Goal: Task Accomplishment & Management: Manage account settings

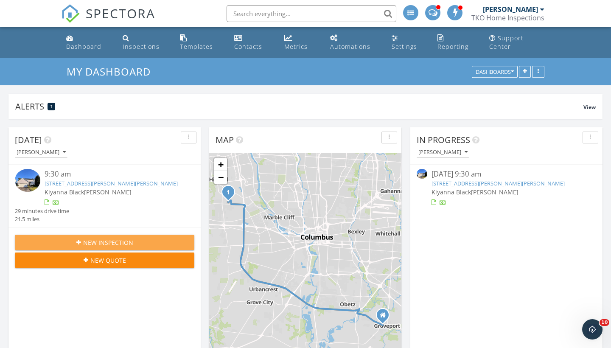
click at [97, 243] on span "New Inspection" at bounding box center [108, 242] width 50 height 9
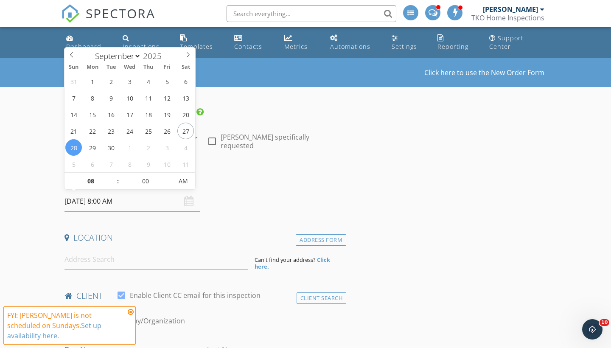
click at [89, 203] on input "[DATE] 8:00 AM" at bounding box center [132, 201] width 136 height 21
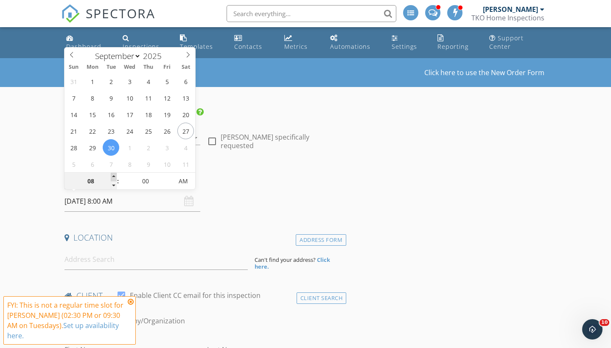
type input "09/30/2025 9:00 AM"
type input "09"
click at [111, 175] on span at bounding box center [114, 177] width 6 height 8
type input "09/30/2025 9:05 AM"
type input "05"
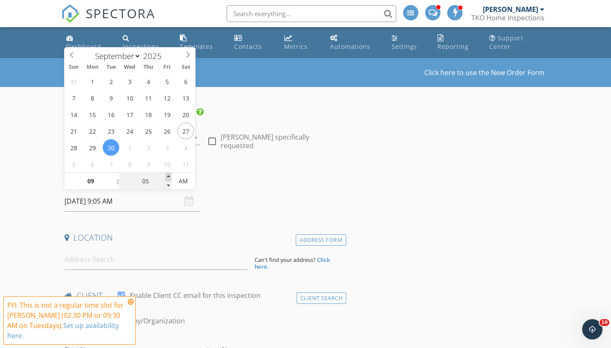
click at [170, 176] on span at bounding box center [168, 177] width 6 height 8
type input "09/30/2025 9:10 AM"
type input "10"
click at [170, 176] on span at bounding box center [168, 177] width 6 height 8
type input "09/30/2025 9:15 AM"
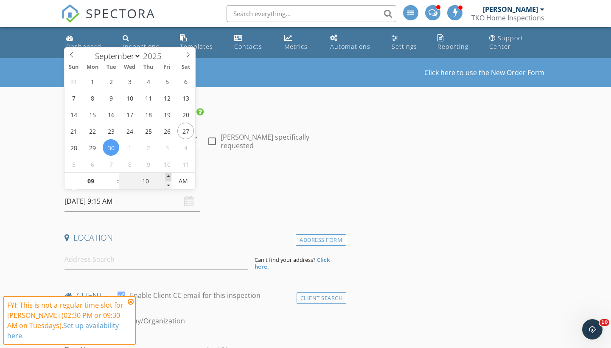
type input "15"
click at [170, 176] on span at bounding box center [168, 177] width 6 height 8
type input "09/30/2025 9:20 AM"
type input "20"
click at [170, 176] on span at bounding box center [168, 177] width 6 height 8
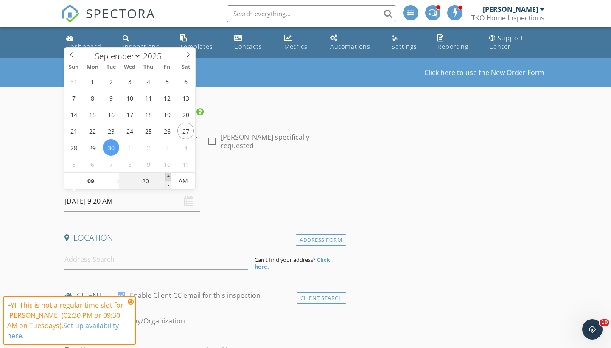
type input "09/30/2025 9:25 AM"
type input "25"
click at [170, 176] on span at bounding box center [168, 177] width 6 height 8
type input "09/30/2025 9:30 AM"
type input "30"
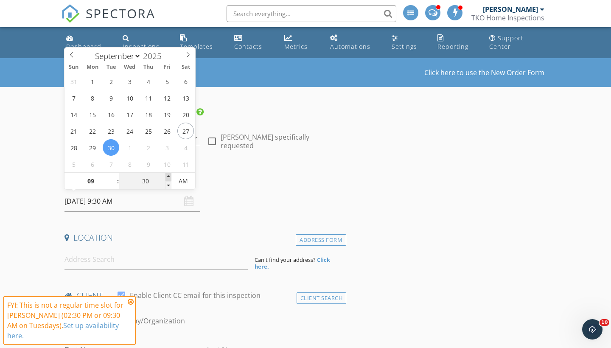
click at [170, 176] on span at bounding box center [168, 177] width 6 height 8
click at [138, 258] on input at bounding box center [155, 259] width 183 height 21
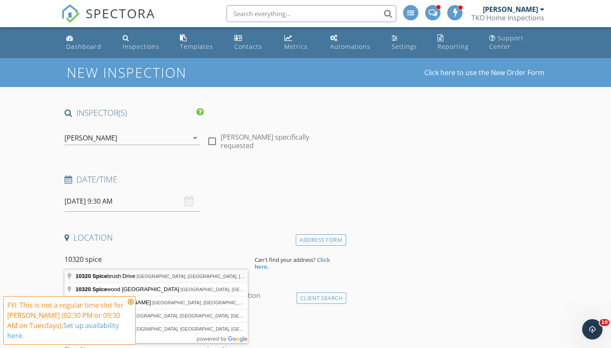
type input "10320 Spicebrush Drive, Plain City, OH, USA"
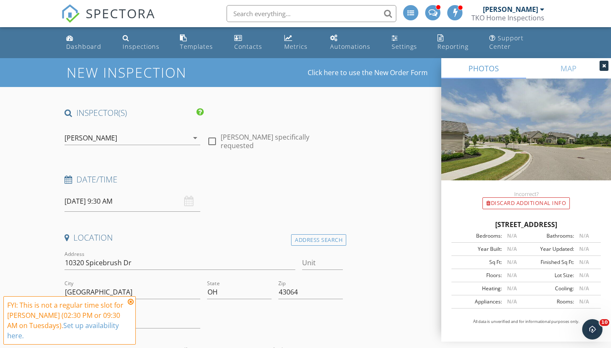
click at [131, 305] on icon at bounding box center [131, 301] width 6 height 7
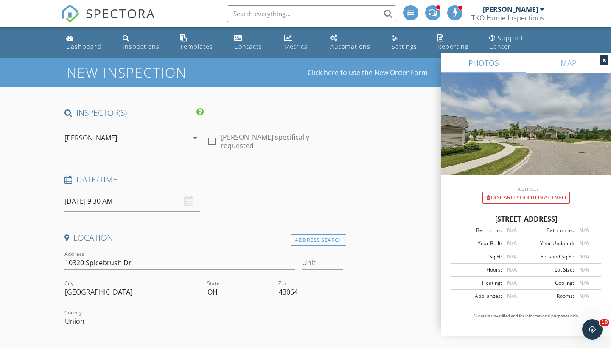
scroll to position [67, 0]
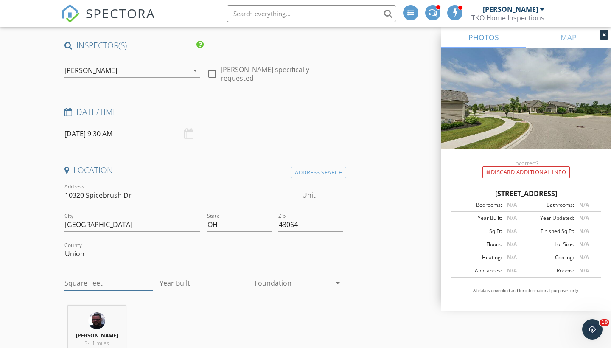
click at [90, 281] on input "Square Feet" at bounding box center [108, 283] width 88 height 14
type input "2135"
type input "2017"
click at [311, 282] on div at bounding box center [292, 283] width 76 height 14
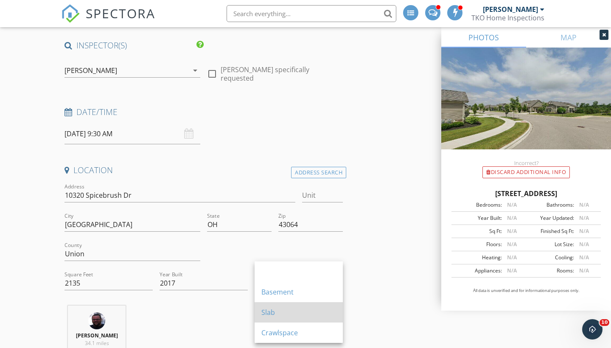
click at [291, 313] on div "Slab" at bounding box center [298, 312] width 75 height 10
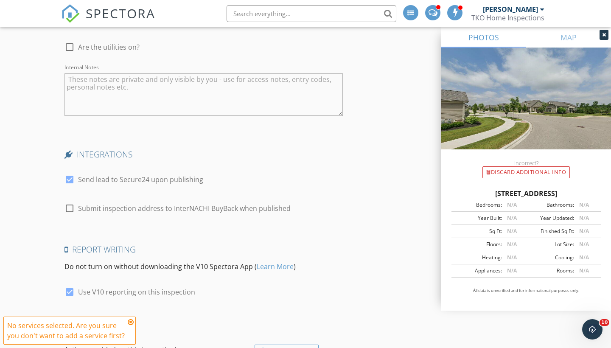
scroll to position [1252, 0]
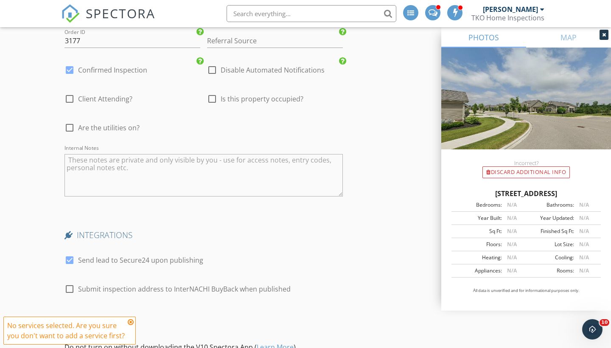
click at [251, 154] on textarea "Internal Notes" at bounding box center [203, 175] width 278 height 42
click at [229, 194] on div "Internal Notes SUpra" at bounding box center [203, 175] width 278 height 51
click at [75, 157] on textarea "SUpra" at bounding box center [203, 175] width 278 height 42
type textarea "Supra"
click at [67, 93] on div at bounding box center [69, 99] width 14 height 14
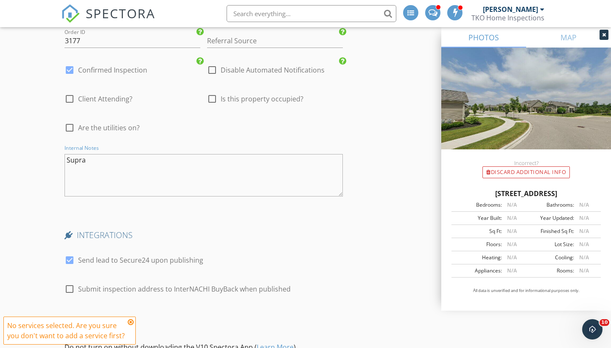
checkbox input "true"
click at [67, 121] on div at bounding box center [69, 127] width 14 height 14
checkbox input "true"
click at [212, 96] on div at bounding box center [212, 99] width 14 height 14
click at [213, 96] on div at bounding box center [212, 99] width 14 height 14
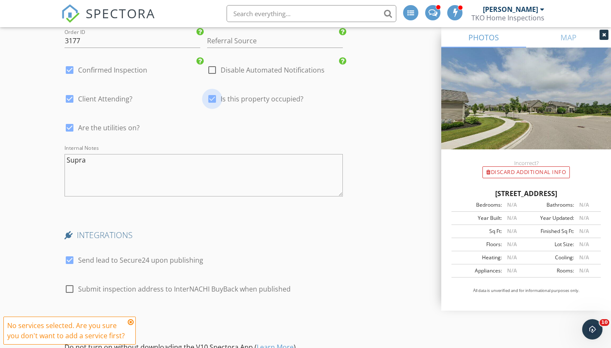
checkbox input "false"
click at [249, 39] on input "Referral Source" at bounding box center [275, 41] width 136 height 14
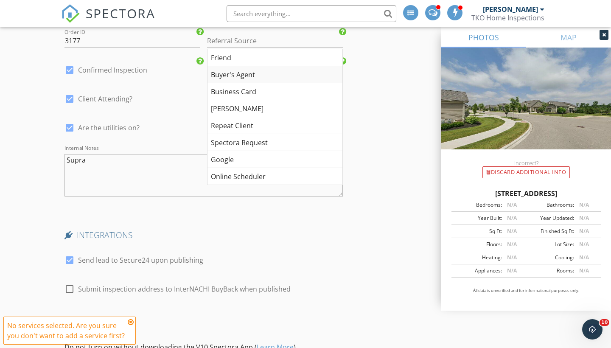
click at [245, 72] on div "Buyer's Agent" at bounding box center [274, 74] width 135 height 17
type input "Buyer's Agent"
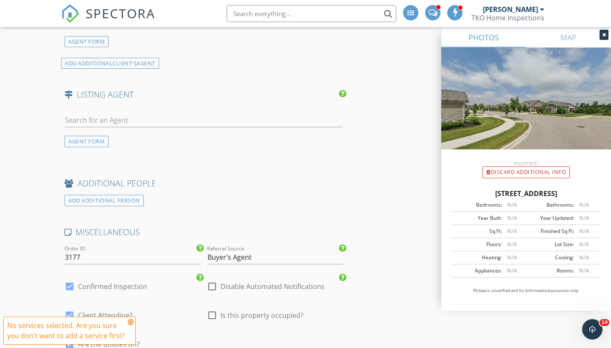
scroll to position [1026, 0]
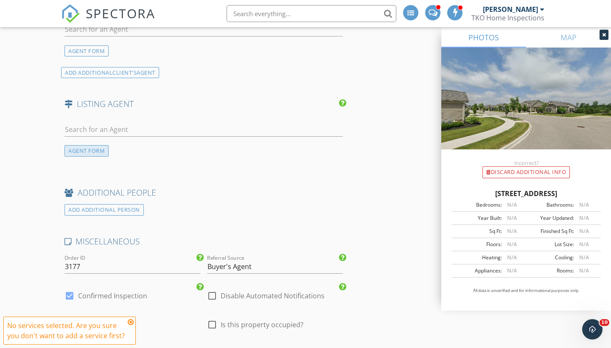
click at [90, 151] on div "AGENT FORM" at bounding box center [86, 150] width 44 height 11
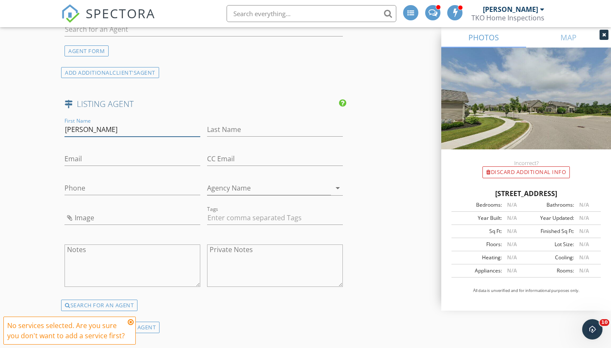
type input "Kayleen"
type input "Antritt"
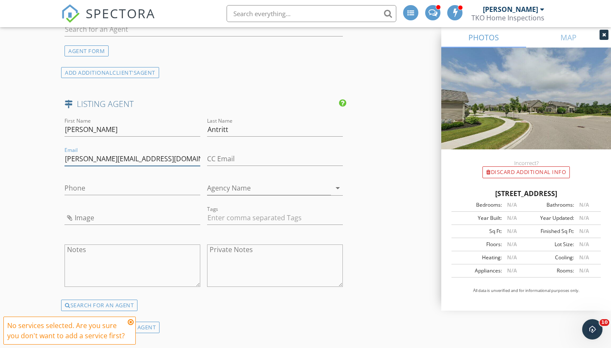
type input "kayleen@theantrittgroup.com"
type input "614-946-5173"
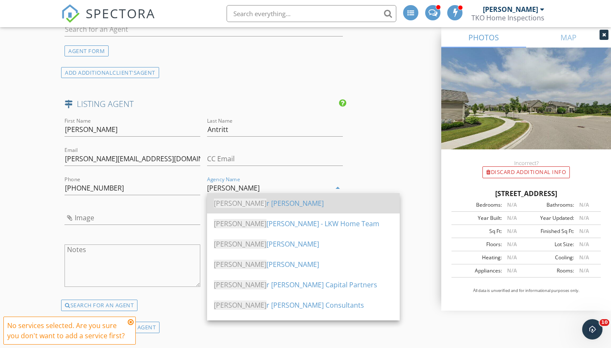
click at [244, 199] on div "Kelle r WIlliams" at bounding box center [303, 203] width 179 height 10
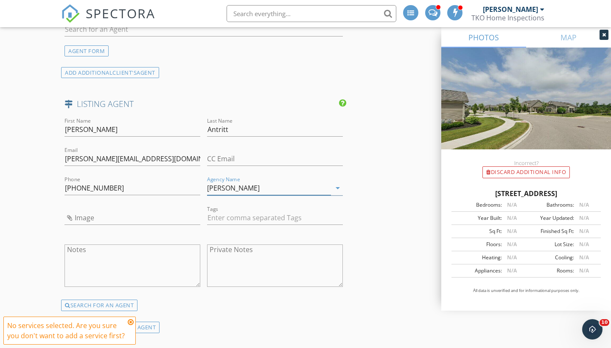
type input "Keller WIlliams"
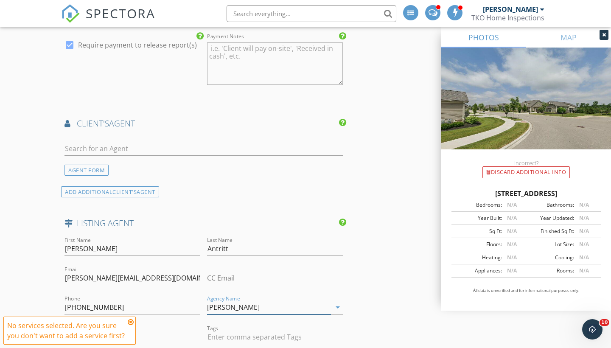
scroll to position [891, 0]
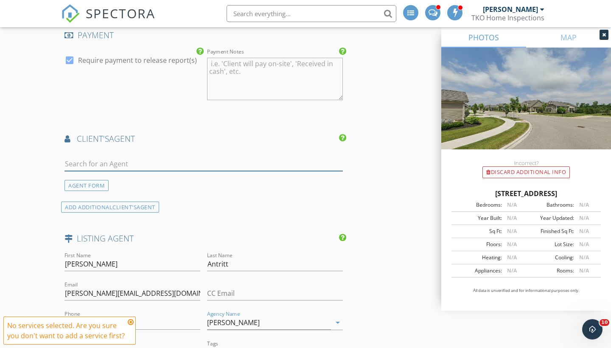
click at [221, 168] on input "text" at bounding box center [203, 164] width 278 height 14
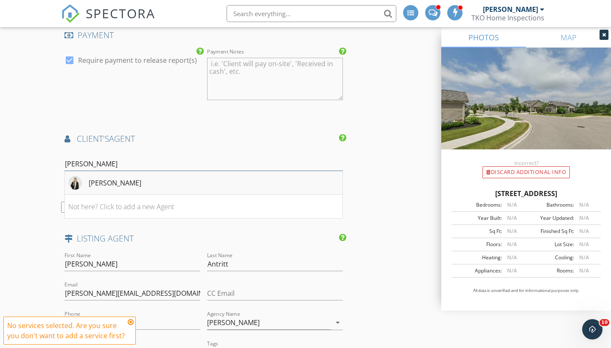
type input "morgan"
click at [201, 179] on li "Morgan Schertzer" at bounding box center [203, 183] width 277 height 24
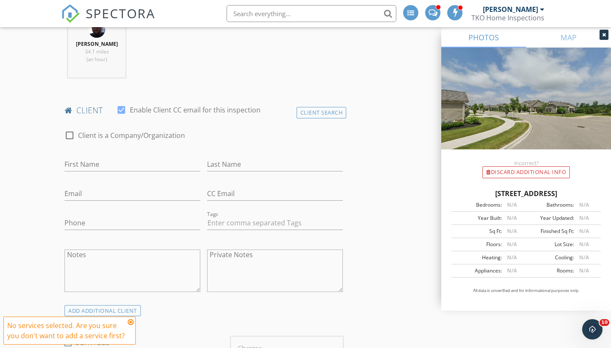
scroll to position [342, 0]
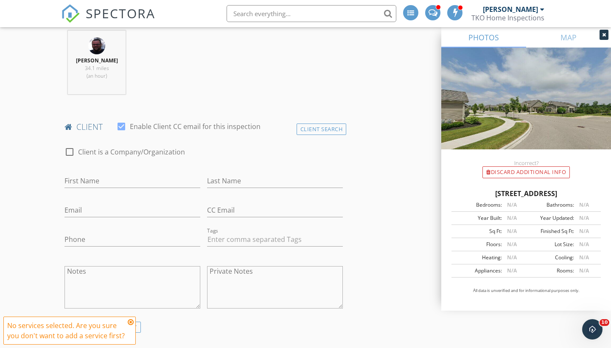
type input "Hess Realty Group"
type input "Peggy"
type input "Mills"
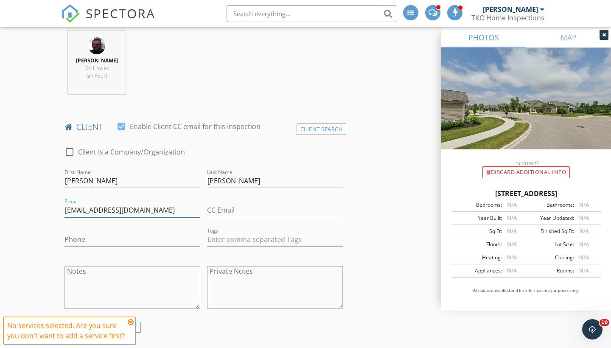
type input "pamills007@gmail.com"
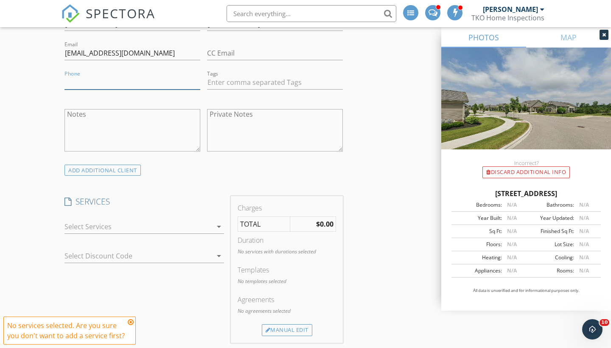
scroll to position [503, 0]
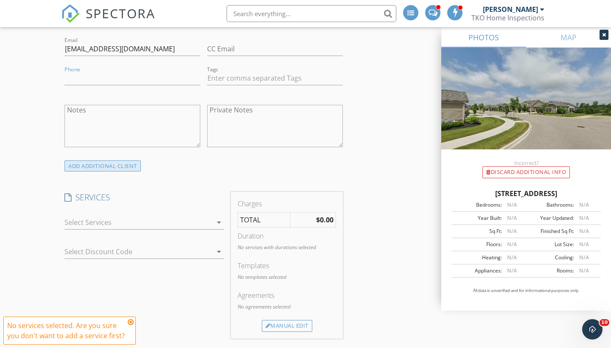
click at [118, 167] on div "ADD ADDITIONAL client" at bounding box center [102, 165] width 76 height 11
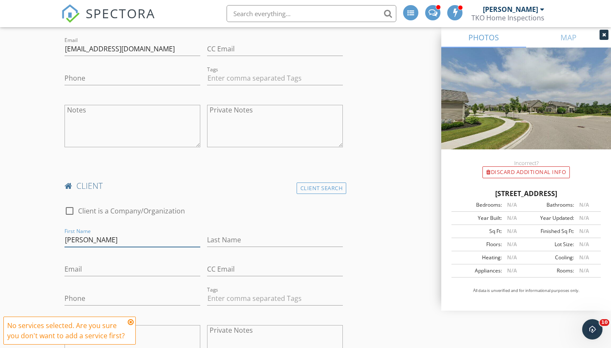
type input "Tim"
type input "Mills"
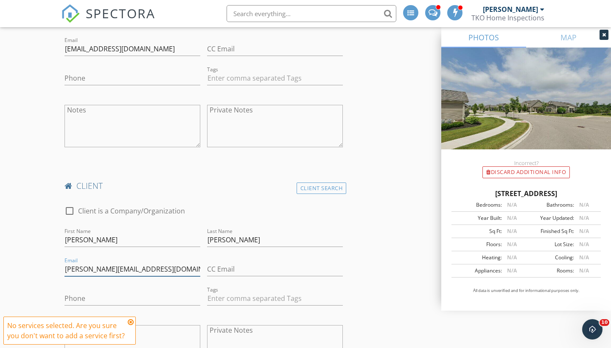
type input "tim.mills1300@gmail.com"
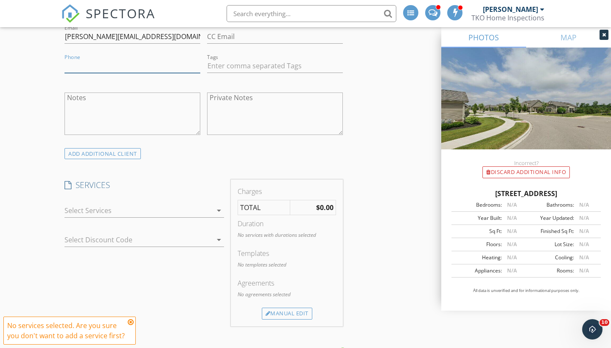
scroll to position [774, 0]
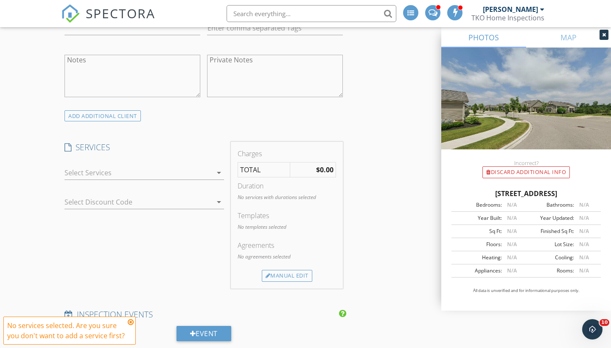
click at [150, 169] on div at bounding box center [138, 173] width 148 height 14
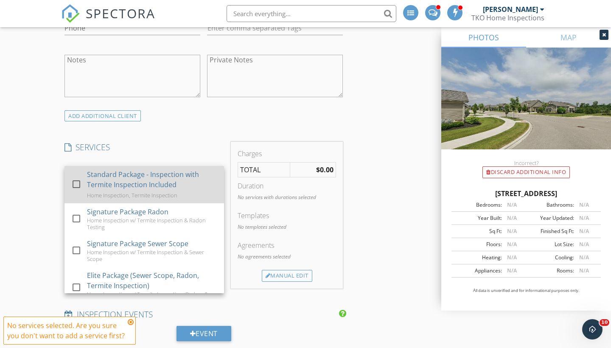
click at [144, 178] on div "Standard Package - Inspection with Termite Inspection Included" at bounding box center [152, 179] width 130 height 20
checkbox input "true"
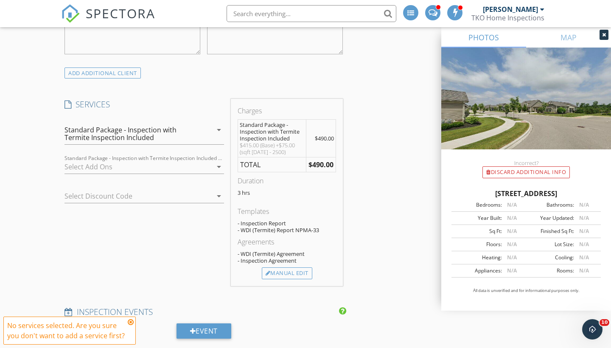
scroll to position [862, 0]
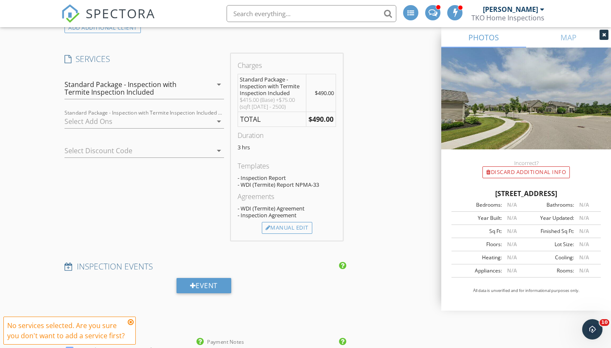
click at [131, 321] on icon at bounding box center [131, 322] width 6 height 7
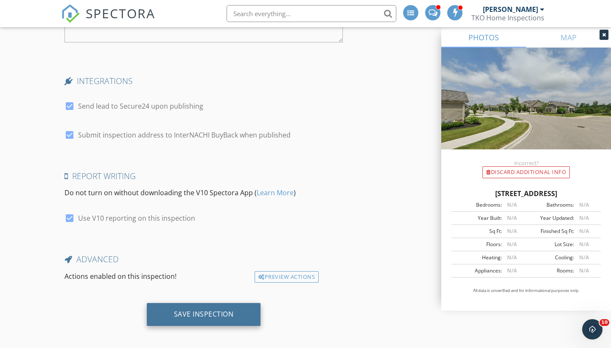
scroll to position [1993, 0]
click at [200, 310] on div "Save Inspection" at bounding box center [204, 314] width 60 height 8
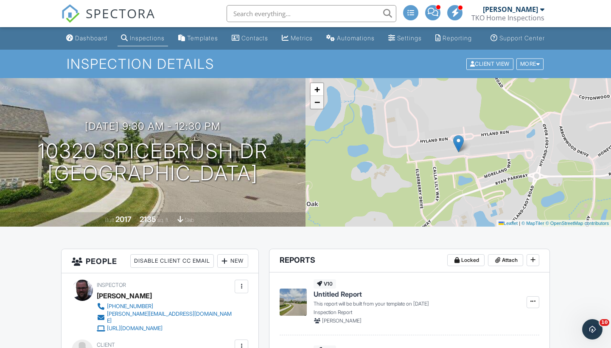
click at [314, 107] on span "−" at bounding box center [317, 102] width 6 height 11
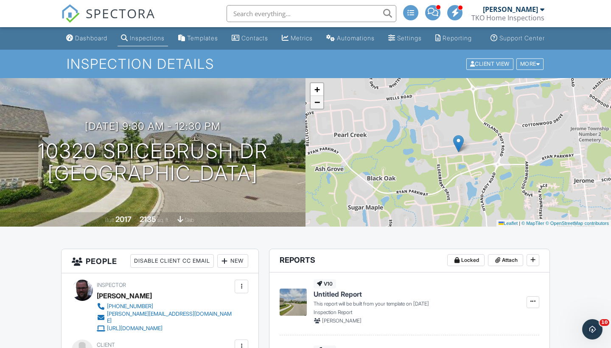
click at [314, 107] on span "−" at bounding box center [317, 102] width 6 height 11
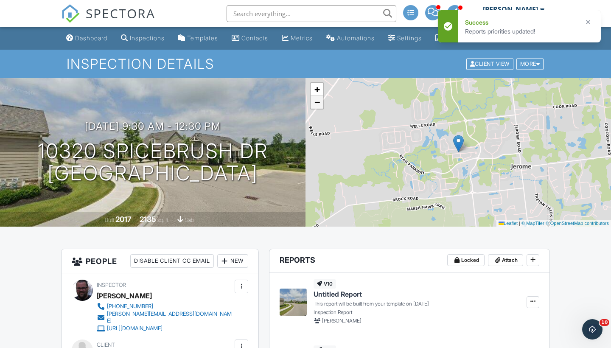
click at [314, 107] on span "−" at bounding box center [317, 102] width 6 height 11
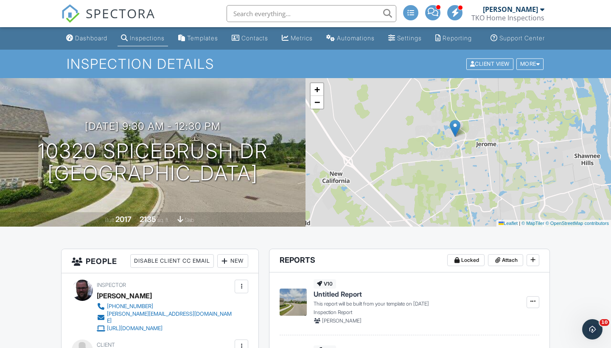
drag, startPoint x: 415, startPoint y: 154, endPoint x: 413, endPoint y: 142, distance: 12.5
click at [413, 142] on div "+ − Leaflet | © MapTiler © OpenStreetMap contributors" at bounding box center [457, 152] width 305 height 148
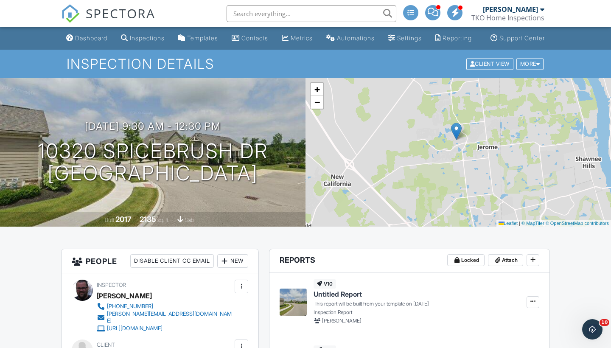
click at [314, 118] on div "+ − Leaflet | © MapTiler © OpenStreetMap contributors" at bounding box center [457, 152] width 305 height 148
click at [314, 107] on span "−" at bounding box center [317, 102] width 6 height 11
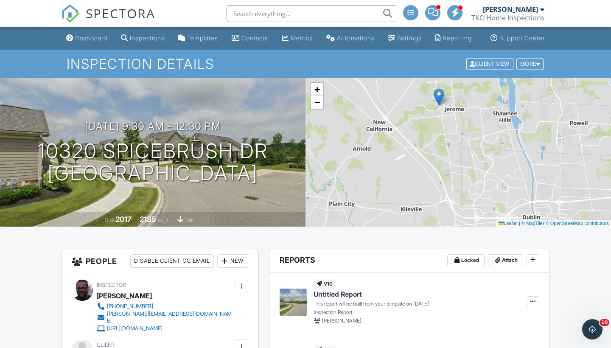
drag, startPoint x: 439, startPoint y: 193, endPoint x: 461, endPoint y: 184, distance: 23.4
click at [461, 183] on div "+ − Leaflet | © MapTiler © OpenStreetMap contributors" at bounding box center [457, 152] width 305 height 148
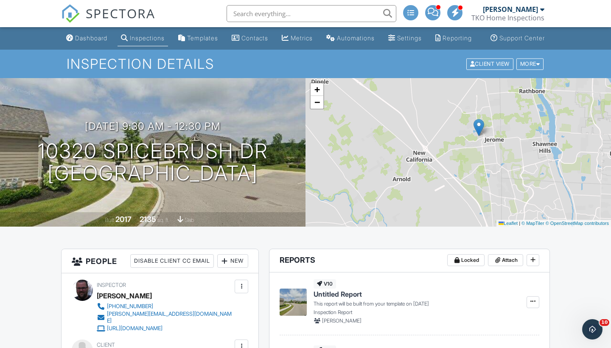
click at [98, 11] on span "SPECTORA" at bounding box center [121, 13] width 70 height 18
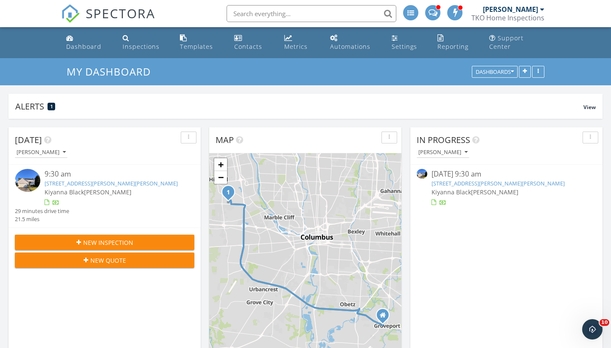
click at [30, 181] on img at bounding box center [27, 180] width 25 height 23
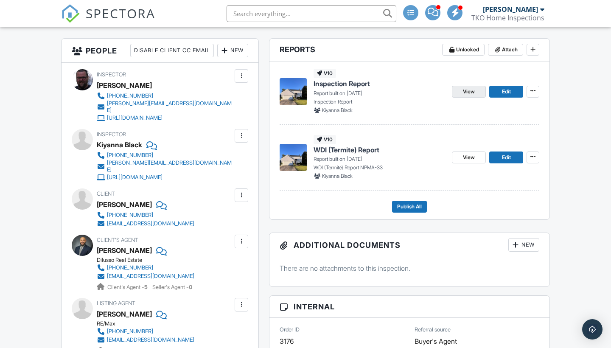
click at [472, 95] on span "View" at bounding box center [469, 91] width 12 height 8
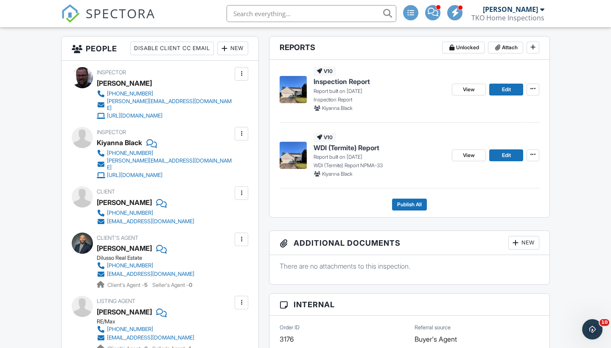
scroll to position [220, 0]
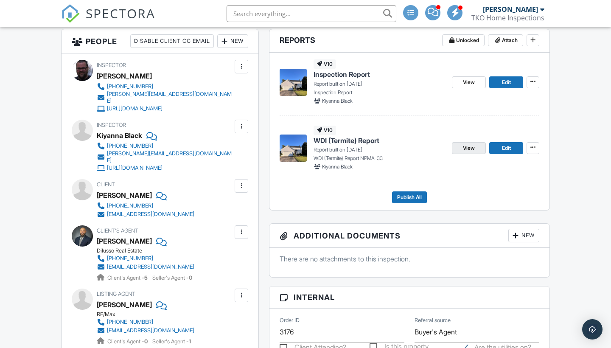
scroll to position [246, 0]
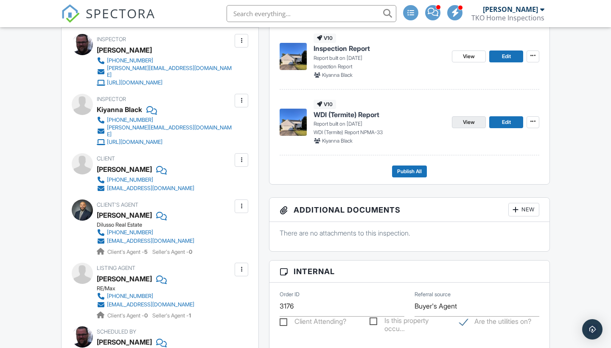
click at [464, 126] on span "View" at bounding box center [469, 122] width 12 height 8
click at [472, 61] on span "View" at bounding box center [469, 56] width 12 height 8
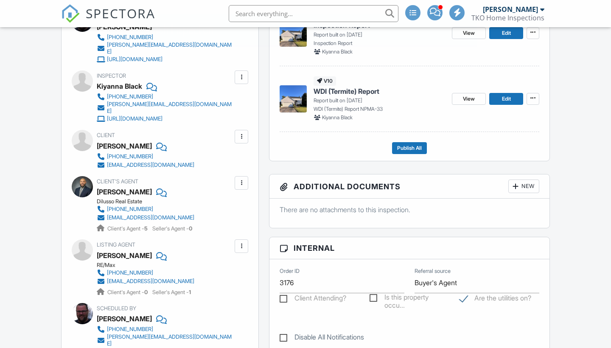
scroll to position [269, 0]
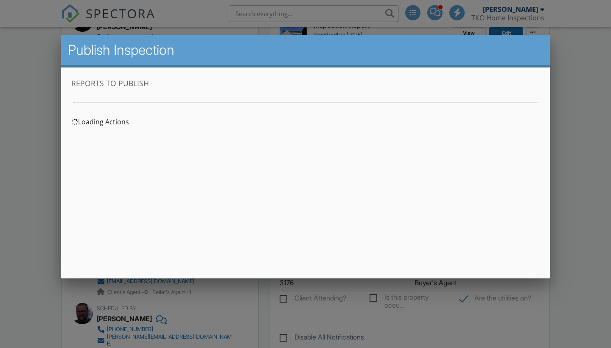
click at [589, 78] on div at bounding box center [305, 175] width 611 height 435
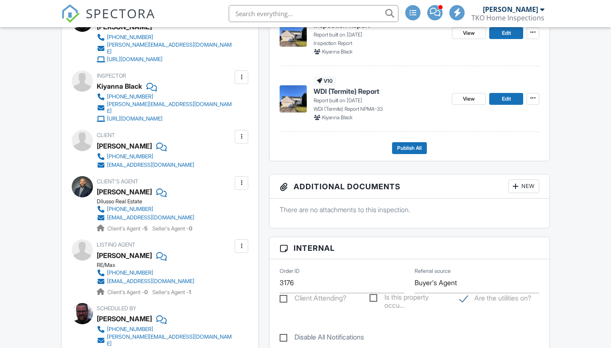
click at [402, 214] on p "There are no attachments to this inspection." at bounding box center [409, 209] width 260 height 9
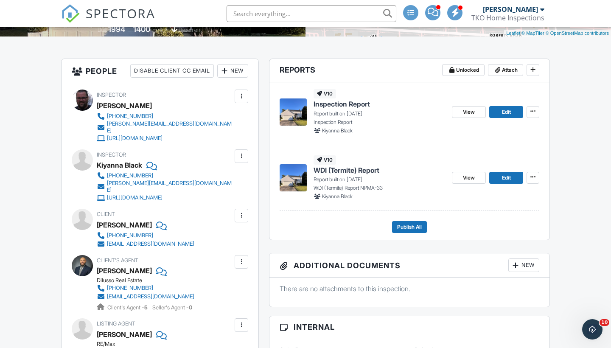
scroll to position [220, 0]
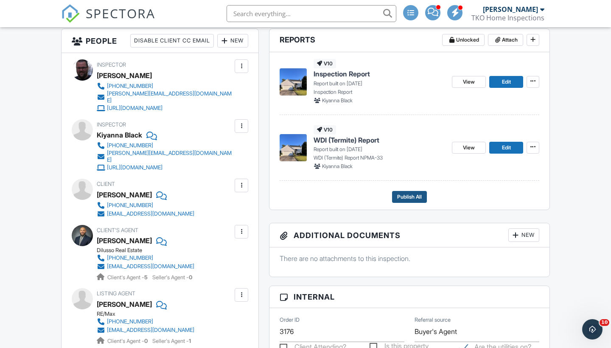
click at [408, 201] on span "Publish All" at bounding box center [409, 197] width 25 height 8
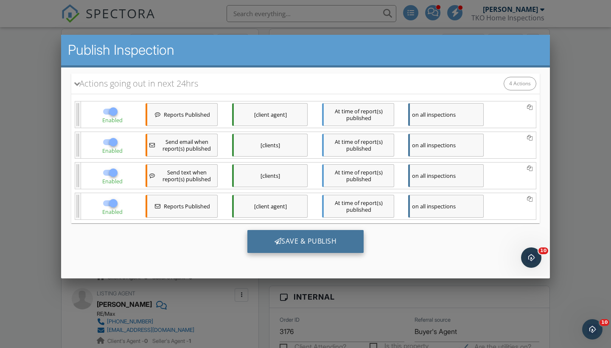
scroll to position [120, 0]
click at [308, 241] on div "Save & Publish" at bounding box center [305, 241] width 117 height 23
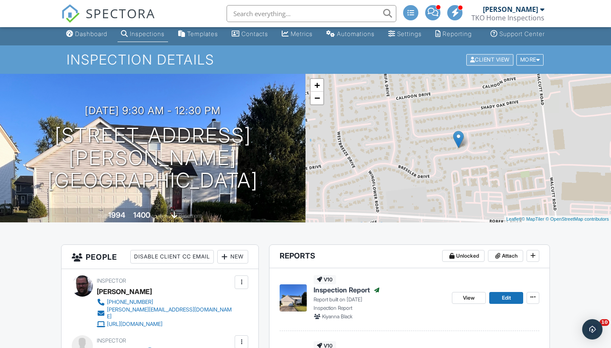
click at [483, 65] on div "Client View" at bounding box center [489, 59] width 47 height 11
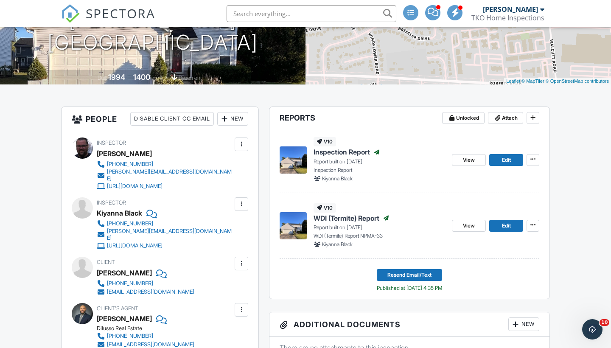
scroll to position [176, 0]
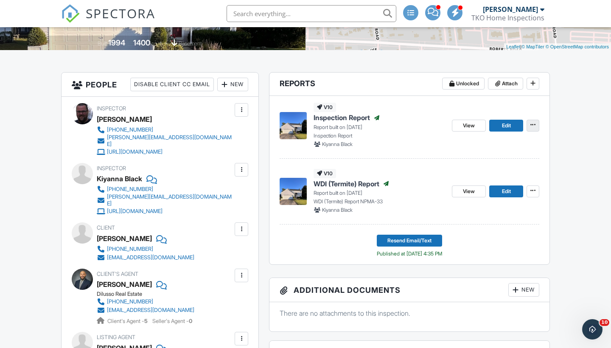
click at [537, 131] on button at bounding box center [532, 126] width 13 height 12
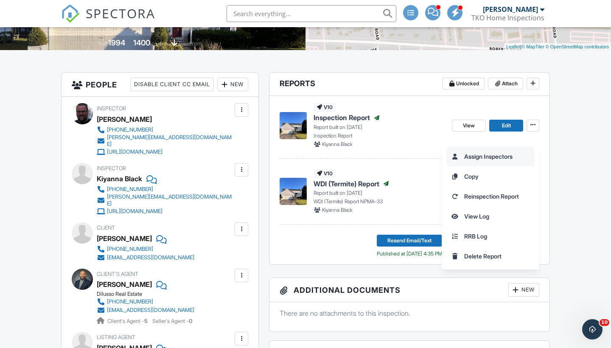
click at [485, 160] on span "Assign Inspectors" at bounding box center [488, 156] width 48 height 9
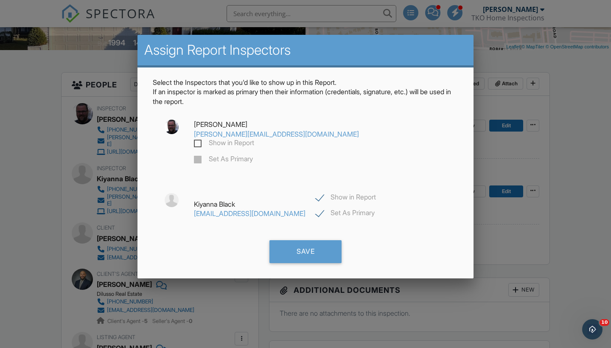
click at [534, 150] on div at bounding box center [305, 175] width 611 height 435
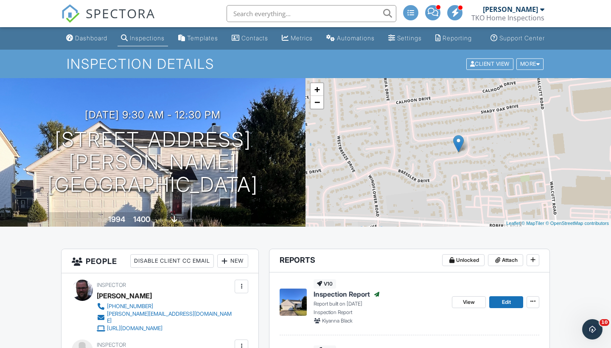
scroll to position [0, 0]
click at [65, 37] on link "Dashboard" at bounding box center [87, 39] width 48 height 16
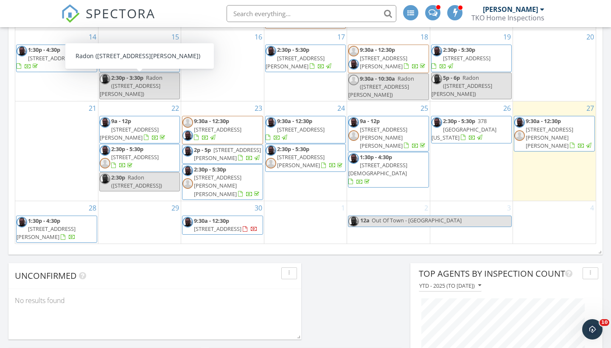
scroll to position [86, 0]
